Goal: Task Accomplishment & Management: Manage account settings

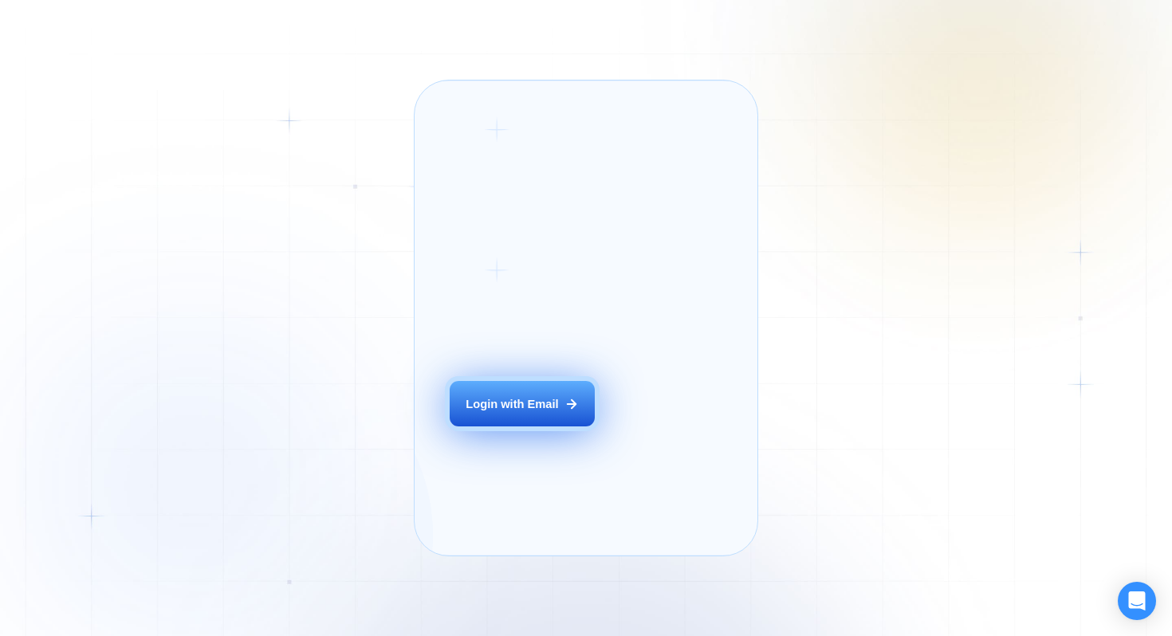
click at [479, 416] on button "Login with Email" at bounding box center [522, 403] width 145 height 45
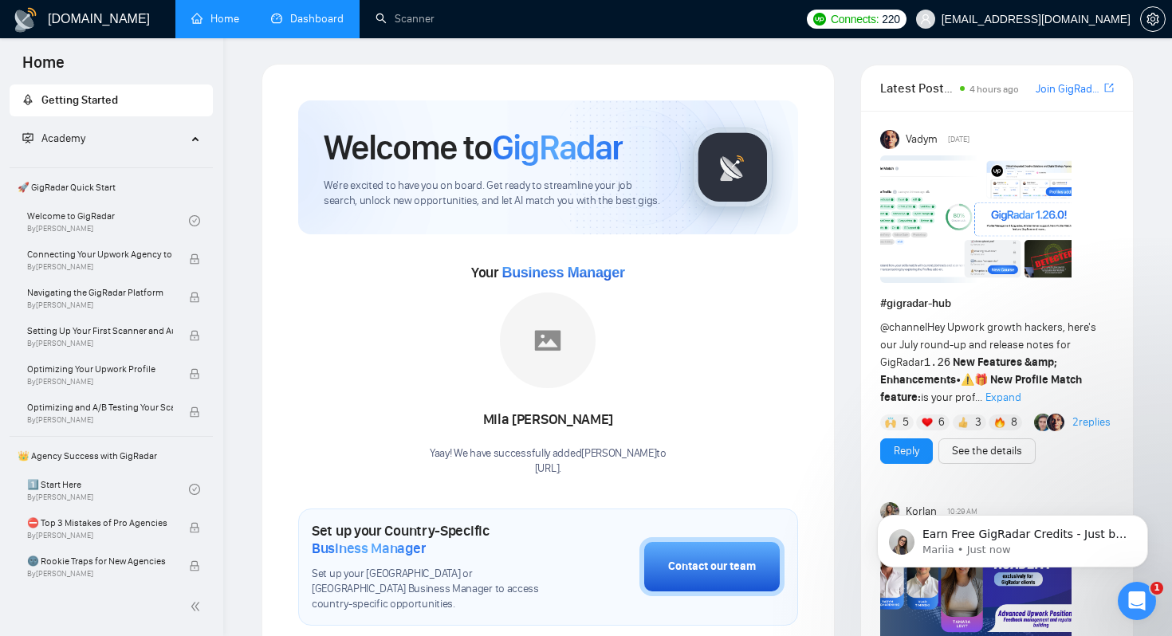
click at [314, 26] on link "Dashboard" at bounding box center [307, 19] width 73 height 14
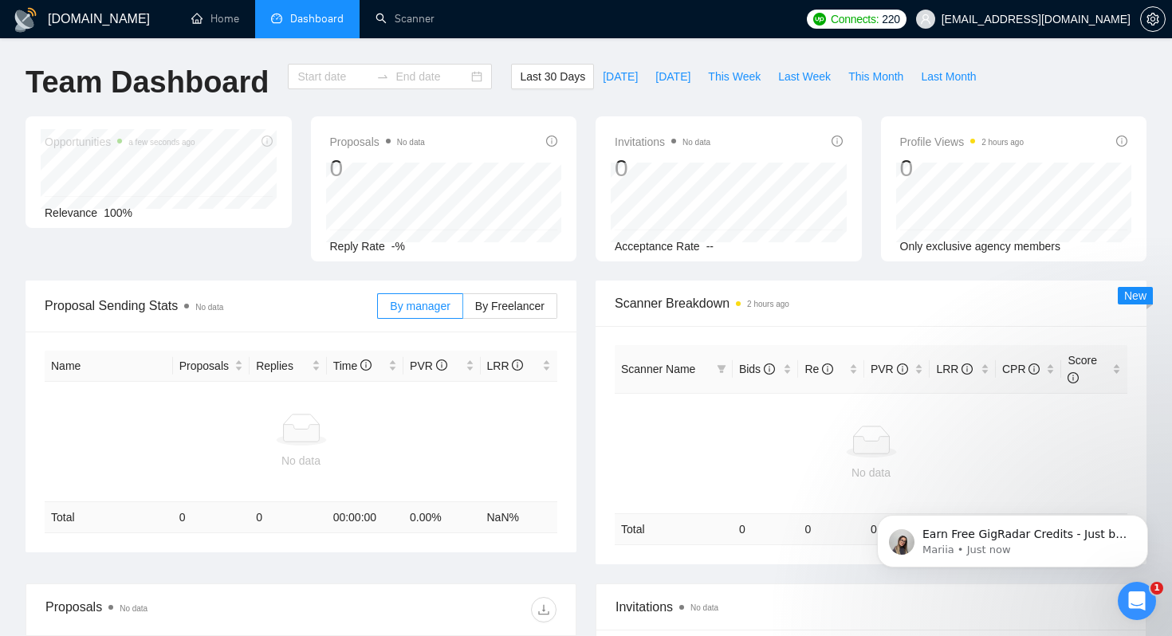
type input "2025-07-19"
type input "2025-08-18"
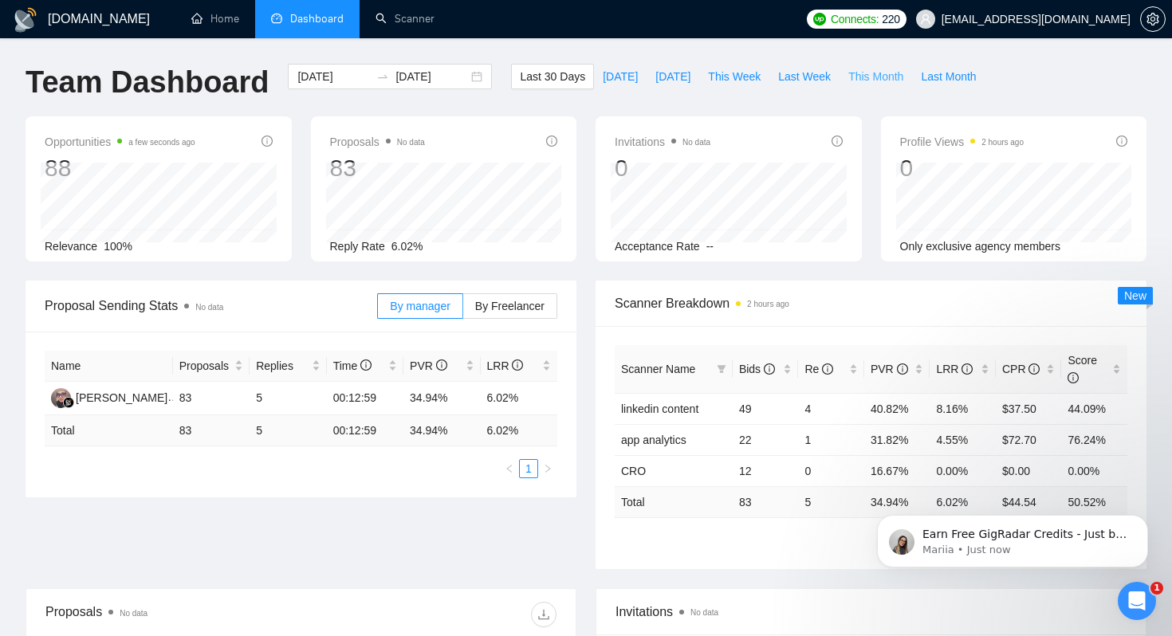
click at [848, 77] on button "This Month" at bounding box center [876, 77] width 73 height 26
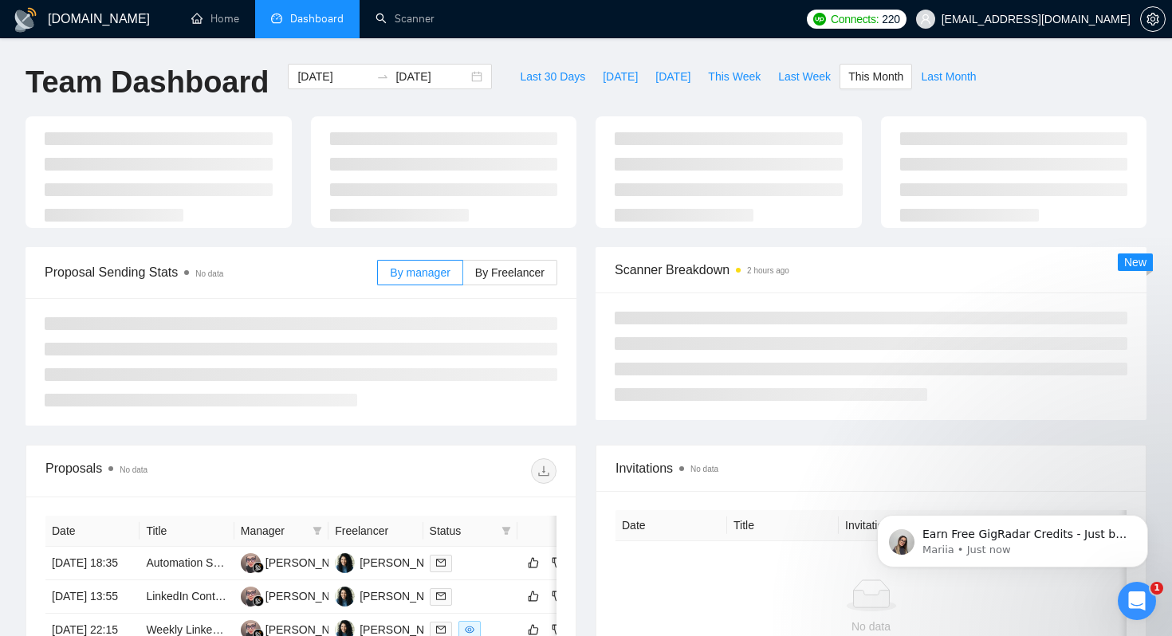
type input "2025-08-01"
type input "2025-08-31"
